Goal: Information Seeking & Learning: Learn about a topic

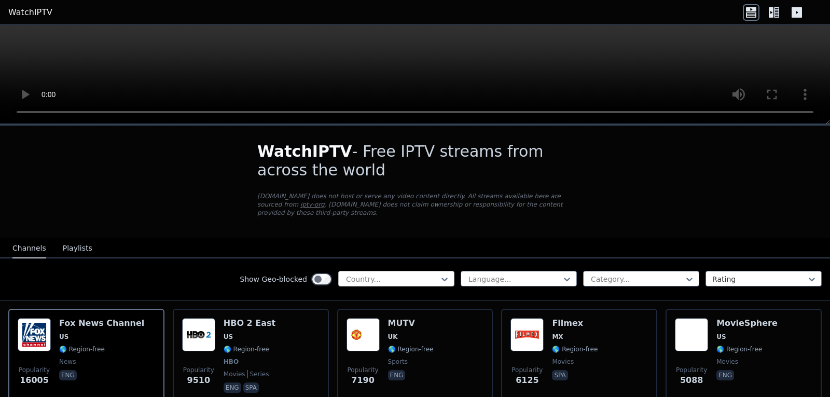
click at [429, 274] on div at bounding box center [392, 279] width 94 height 10
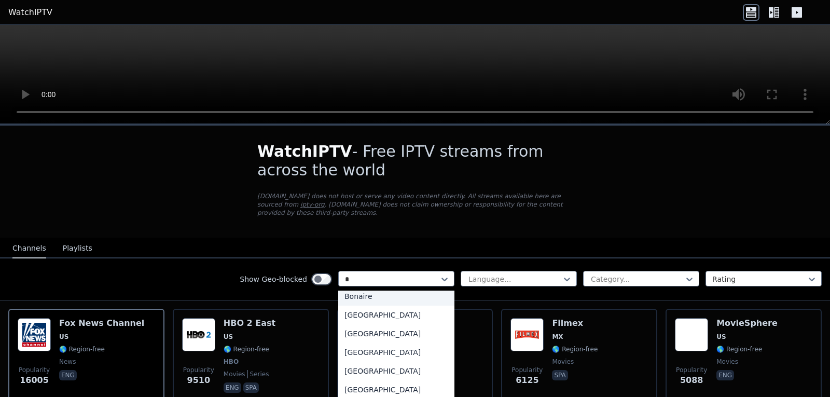
scroll to position [6, 0]
type input "**"
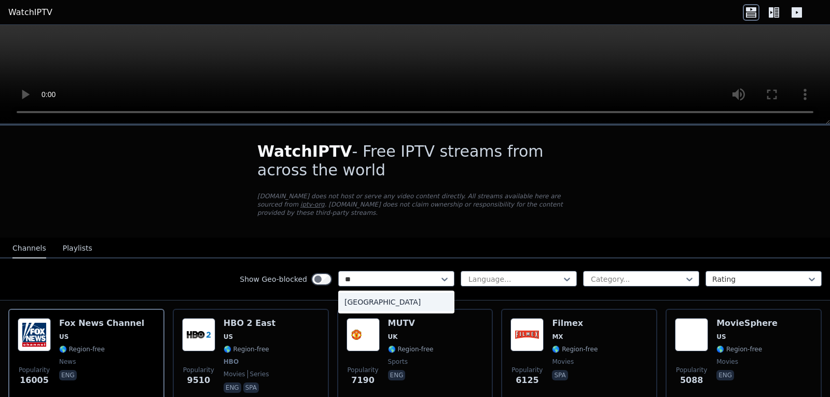
scroll to position [0, 0]
click at [427, 297] on div "[GEOGRAPHIC_DATA]" at bounding box center [396, 301] width 116 height 19
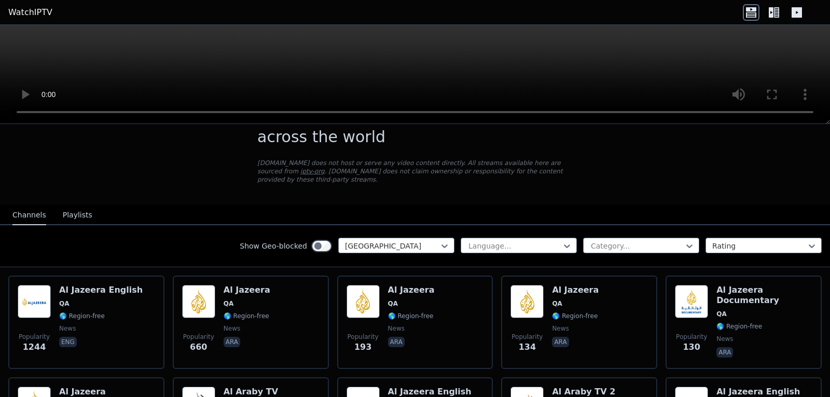
scroll to position [32, 0]
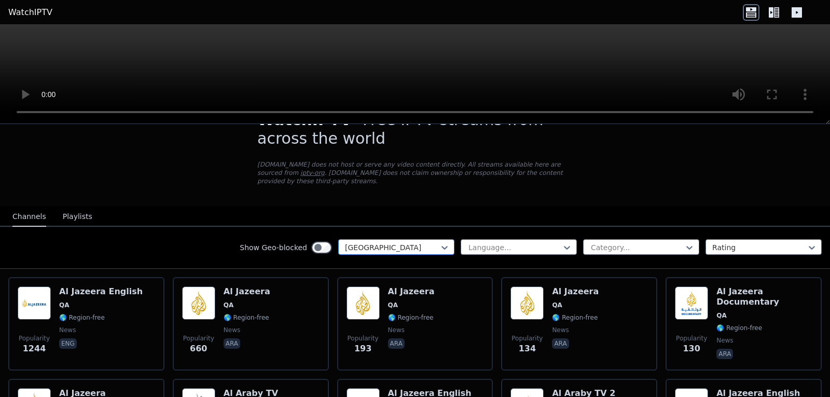
click at [429, 242] on div at bounding box center [392, 247] width 94 height 10
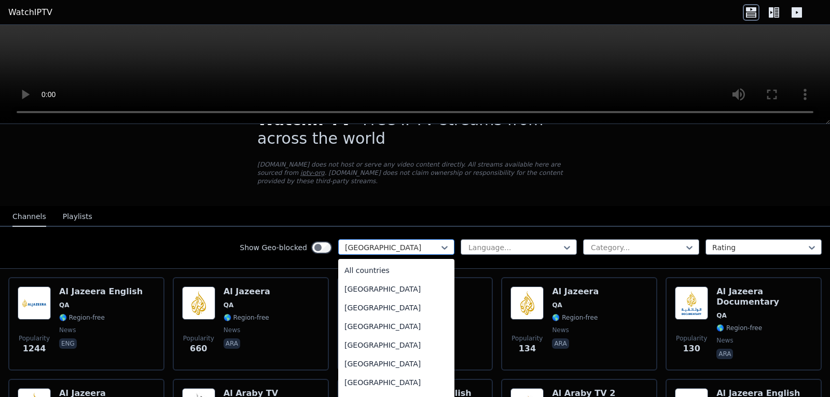
scroll to position [2700, 0]
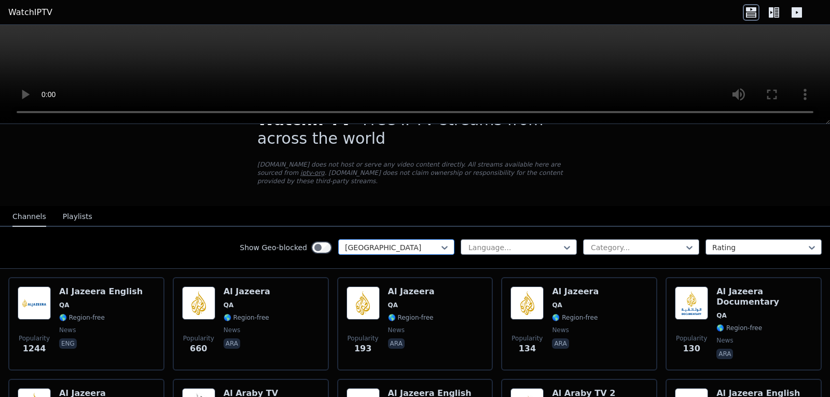
click at [407, 242] on div at bounding box center [392, 247] width 94 height 10
click at [410, 242] on div at bounding box center [392, 247] width 94 height 10
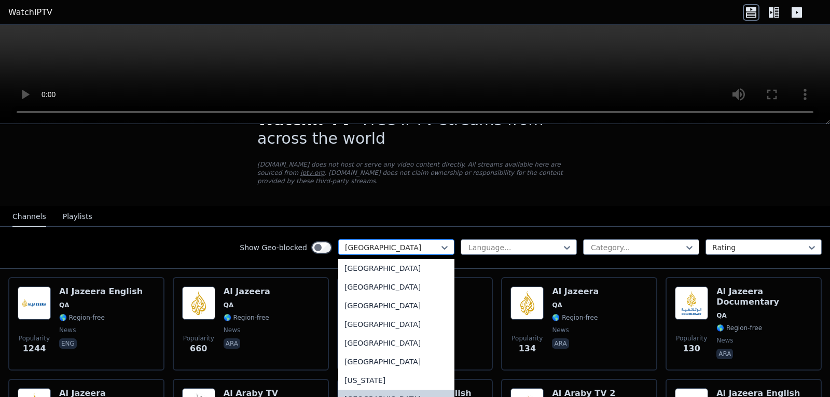
type input "*"
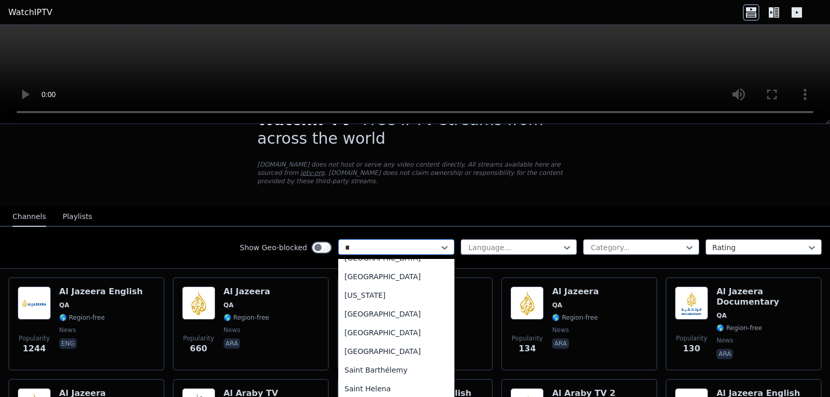
scroll to position [0, 0]
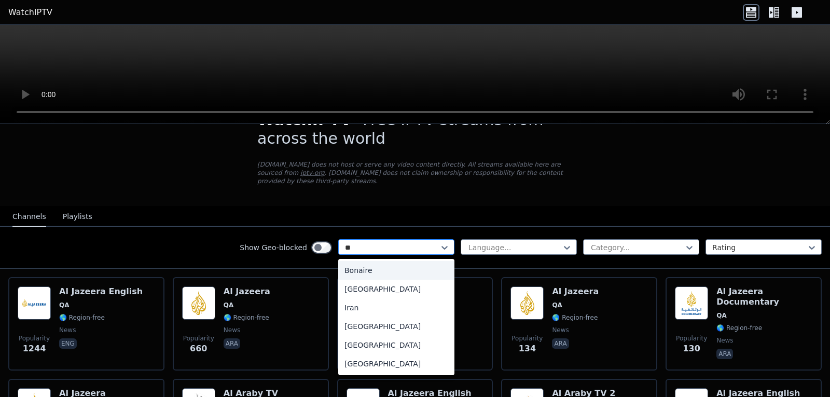
type input "*"
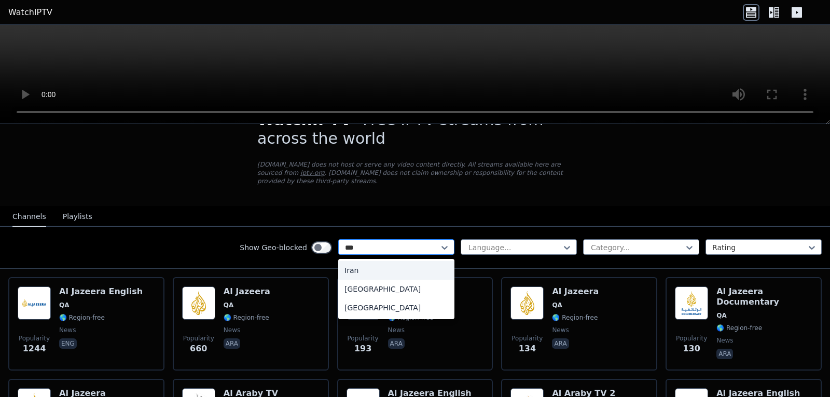
type input "****"
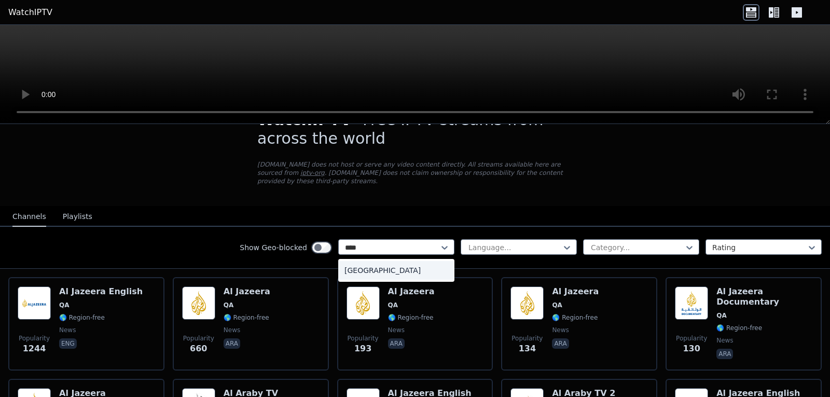
click at [397, 261] on div "[GEOGRAPHIC_DATA]" at bounding box center [396, 270] width 116 height 19
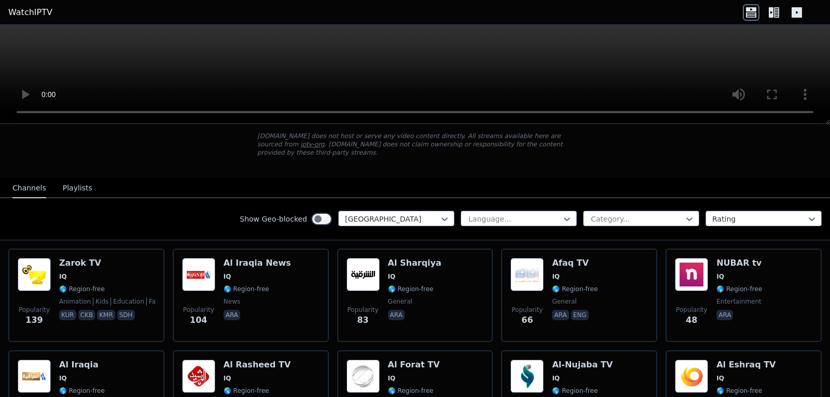
scroll to position [58, 0]
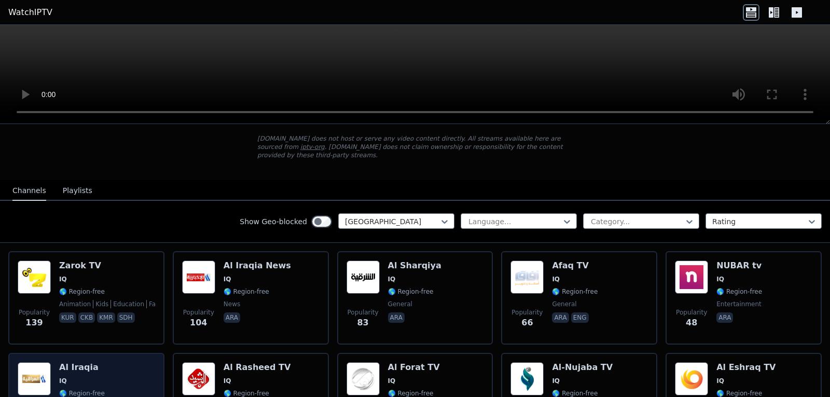
click at [151, 362] on div "Popularity 42 Al Iraqia IQ 🌎 Region-free general ara" at bounding box center [86, 399] width 137 height 75
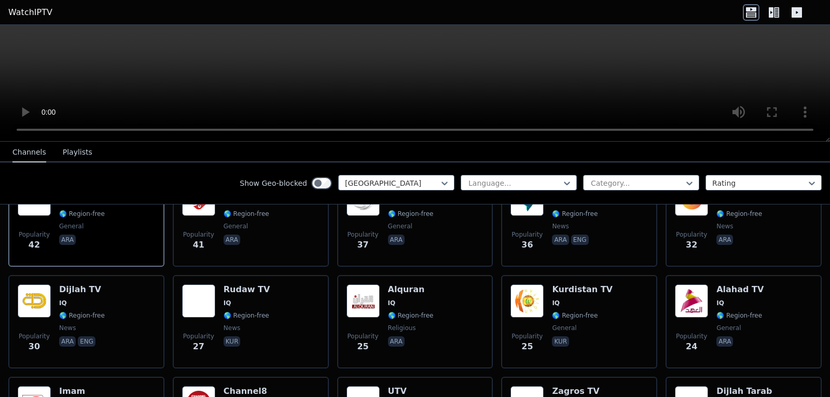
scroll to position [273, 0]
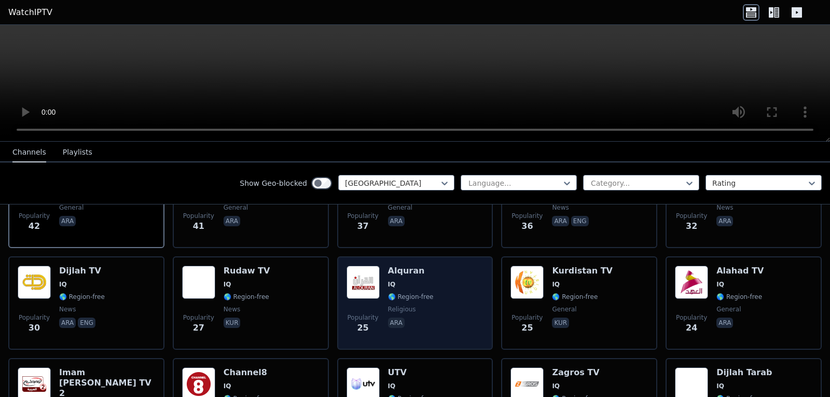
click at [479, 327] on div "Popularity 25 Alquran IQ 🌎 Region-free religious ara" at bounding box center [414, 302] width 137 height 75
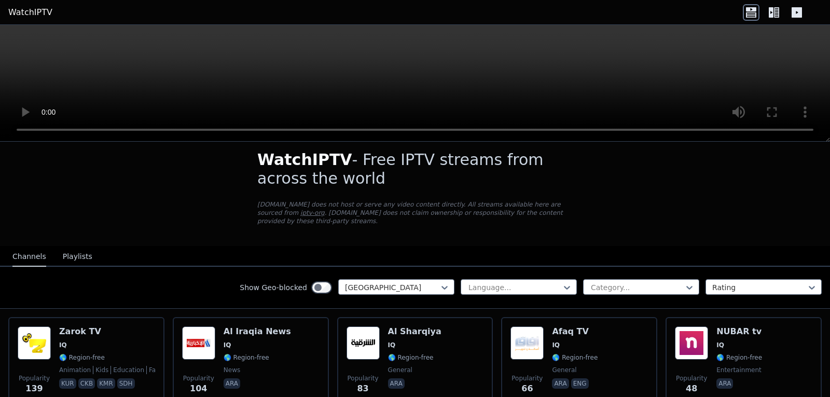
scroll to position [0, 0]
